Goal: Find specific page/section: Find specific page/section

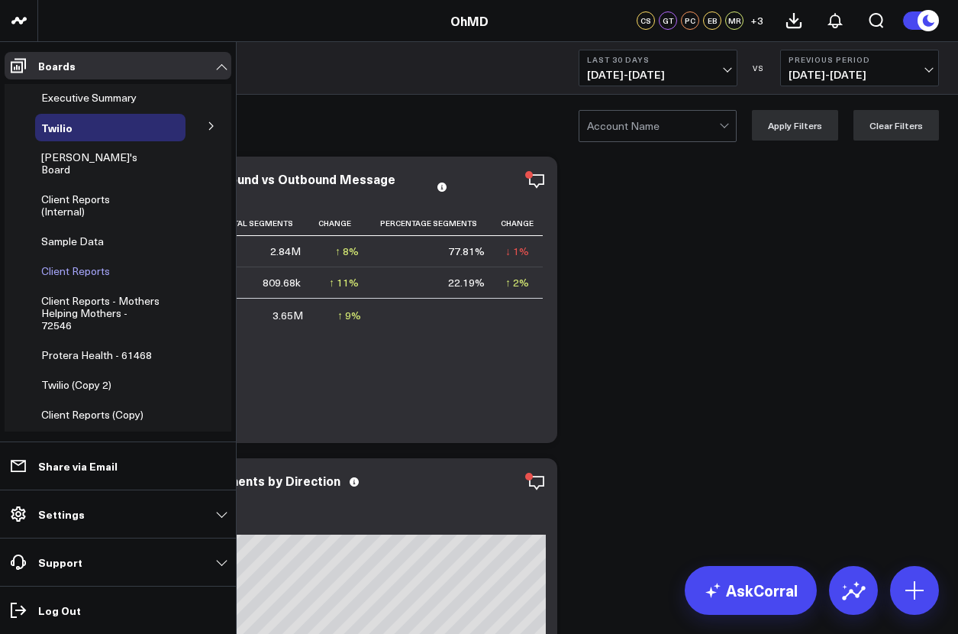
click at [74, 263] on span "Client Reports" at bounding box center [75, 270] width 69 height 15
